Goal: Task Accomplishment & Management: Manage account settings

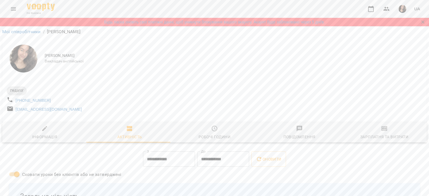
scroll to position [232, 0]
click at [18, 11] on button "Menu" at bounding box center [13, 8] width 13 height 13
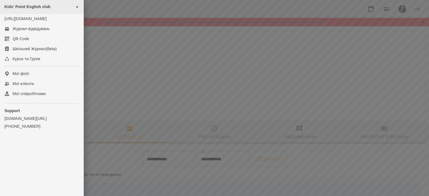
click at [29, 11] on div "Kids' Point English club ►" at bounding box center [42, 7] width 84 height 14
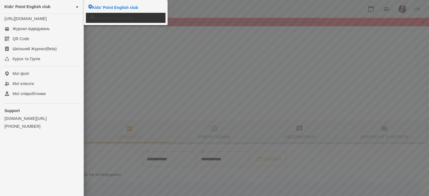
click at [114, 19] on span "Kids' Point English club" at bounding box center [114, 17] width 40 height 5
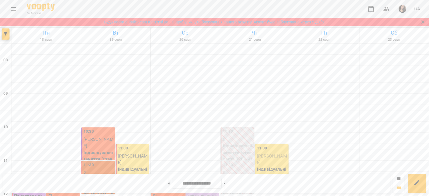
scroll to position [238, 0]
click at [13, 8] on icon "Menu" at bounding box center [13, 9] width 7 height 7
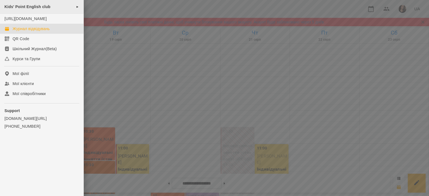
click at [22, 7] on span "Kids' Point English club" at bounding box center [27, 6] width 46 height 4
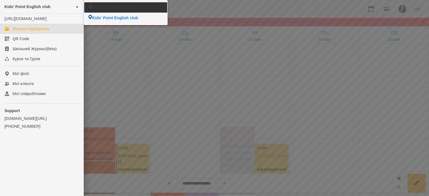
click at [109, 11] on li "Kids' Point English club" at bounding box center [125, 7] width 83 height 10
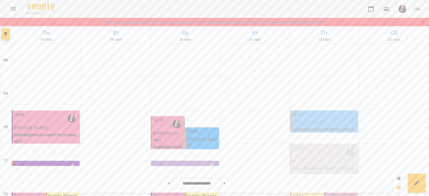
scroll to position [79, 0]
click at [341, 192] on p "Івенти - інтенсив AS2-AS3" at bounding box center [342, 198] width 30 height 13
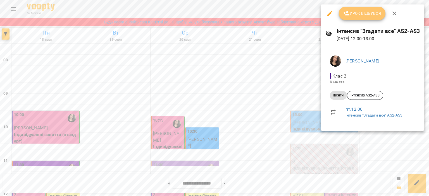
click at [369, 15] on span "Урок відбувся" at bounding box center [363, 13] width 38 height 7
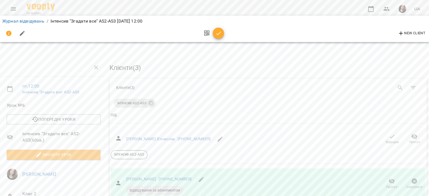
click at [217, 32] on icon "button" at bounding box center [219, 33] width 7 height 7
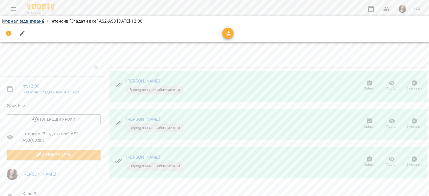
click at [16, 21] on link "Журнал відвідувань" at bounding box center [23, 20] width 42 height 5
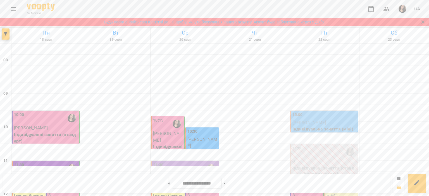
scroll to position [48, 0]
